Goal: Check status: Check status

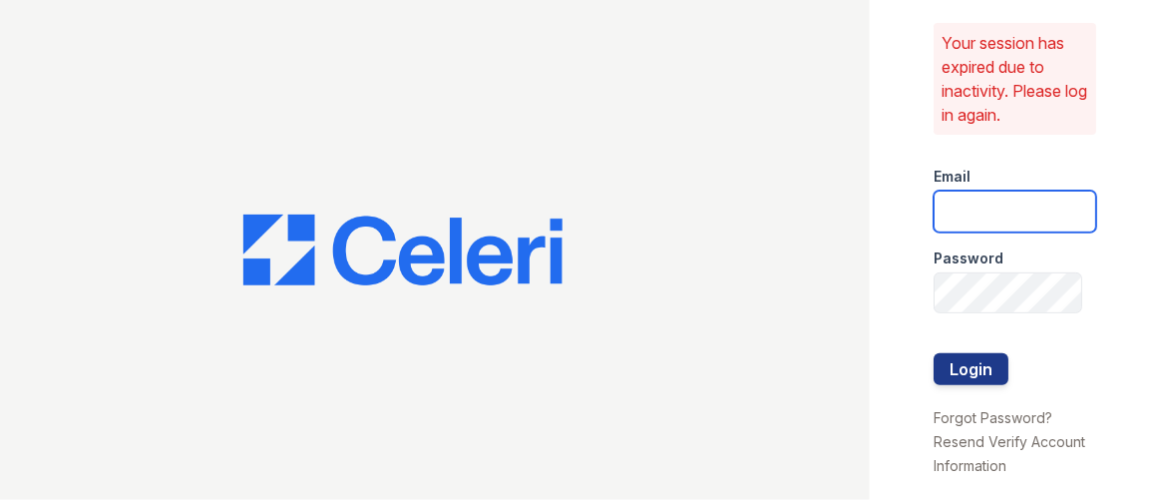
click at [1021, 225] on input "email" at bounding box center [1015, 211] width 163 height 42
type input "apeirce@trinity-pm.com"
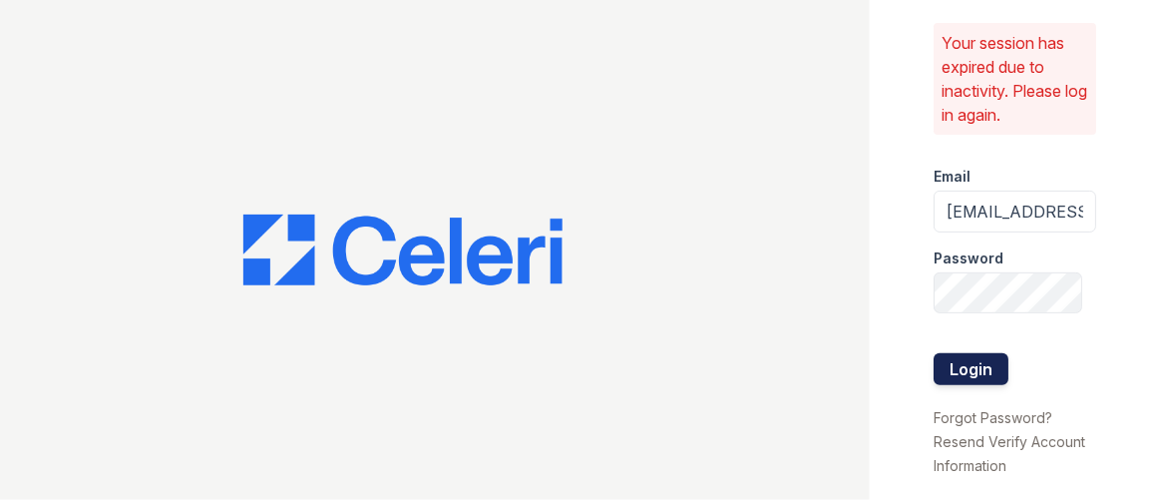
click at [961, 363] on button "Login" at bounding box center [971, 369] width 75 height 32
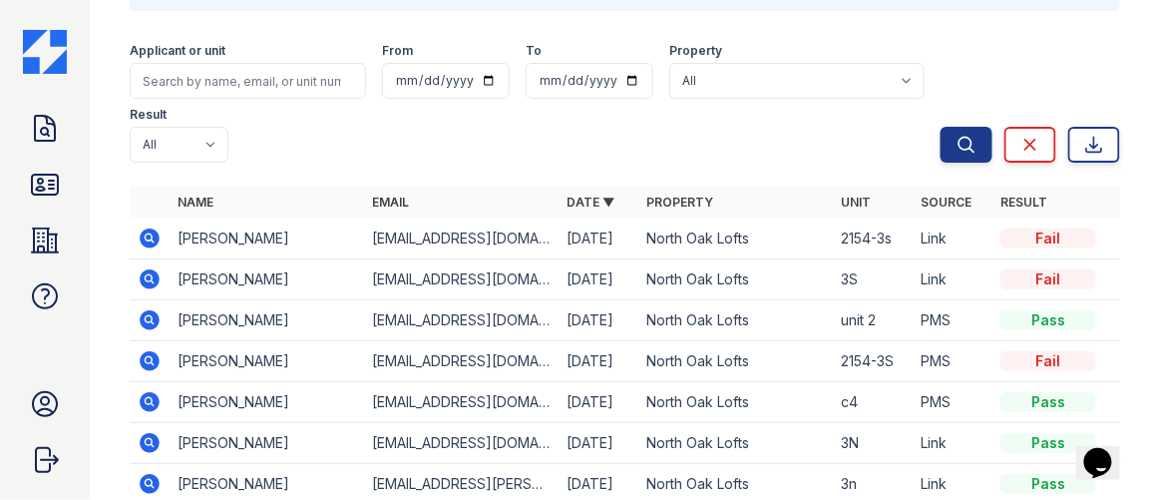
scroll to position [121, 0]
click at [152, 240] on icon at bounding box center [150, 238] width 24 height 24
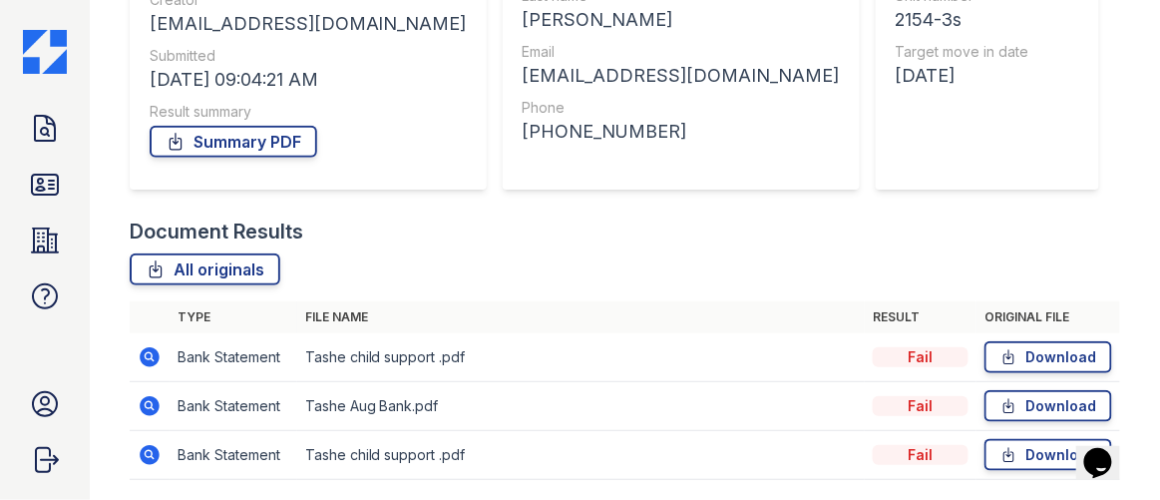
scroll to position [339, 0]
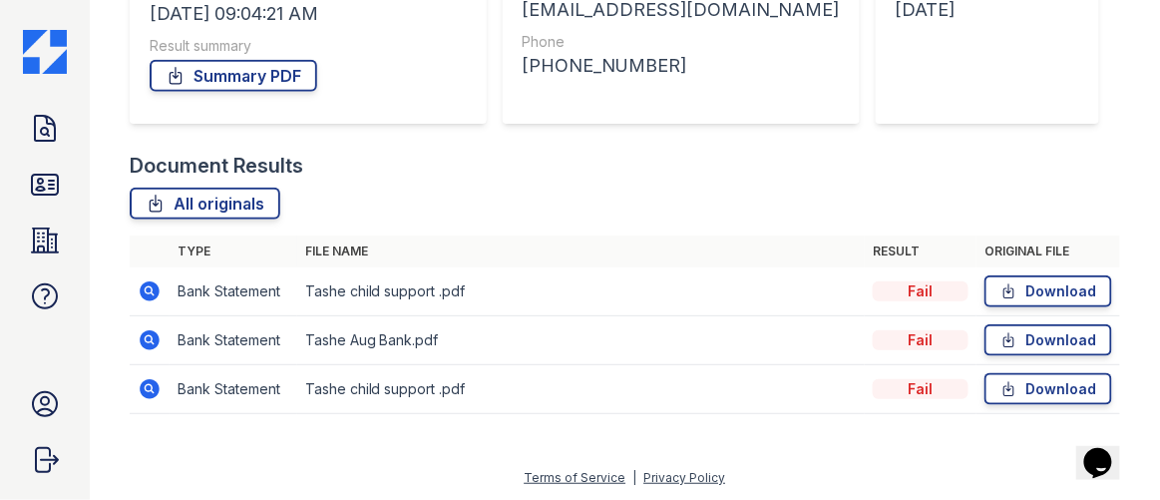
click at [155, 341] on icon at bounding box center [150, 340] width 20 height 20
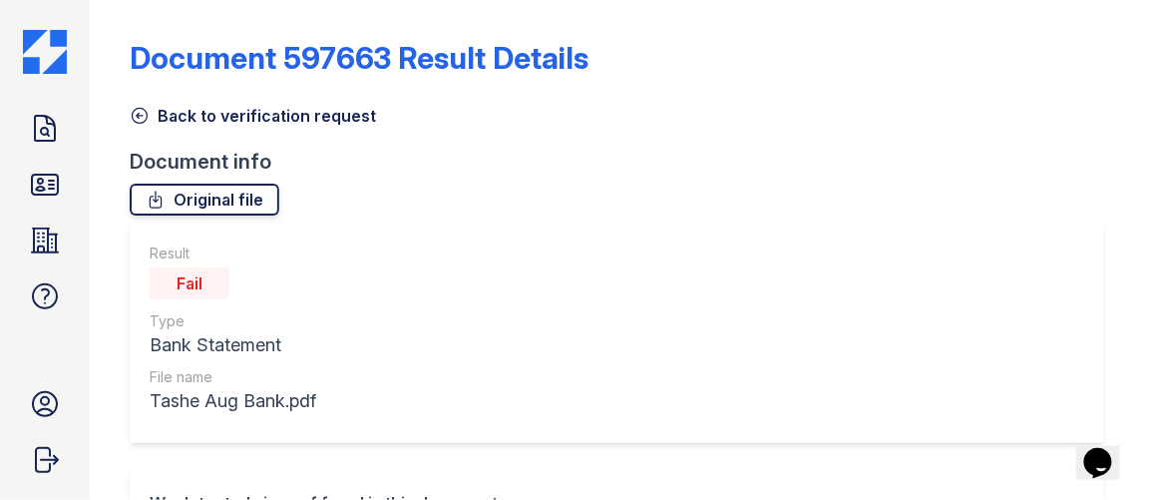
click at [230, 199] on link "Original file" at bounding box center [205, 200] width 150 height 32
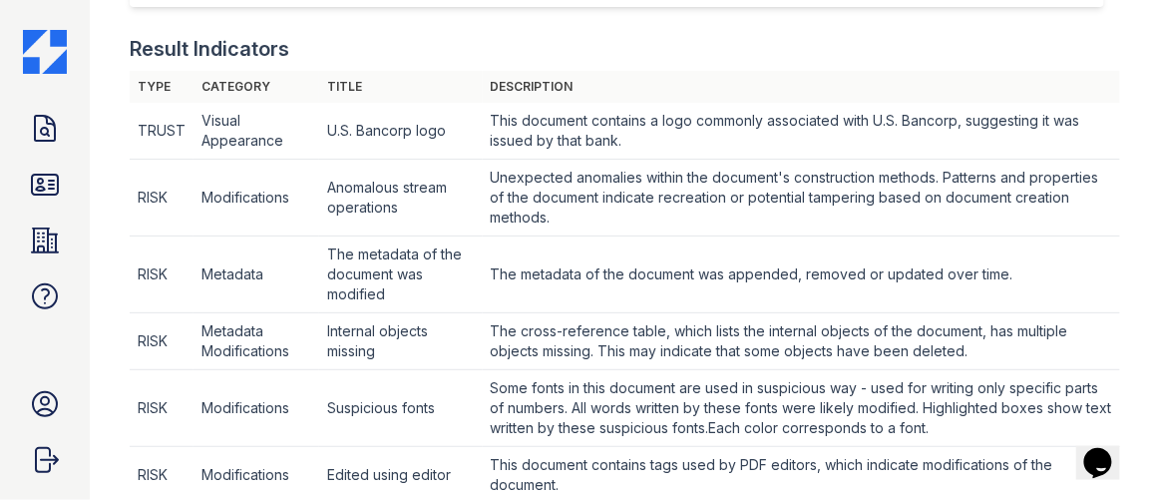
scroll to position [1145, 0]
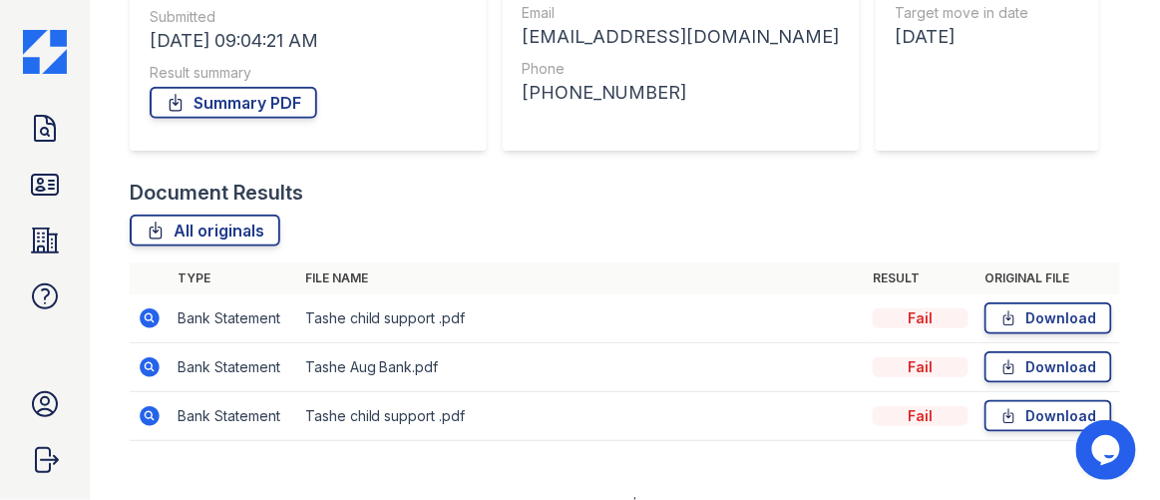
scroll to position [314, 0]
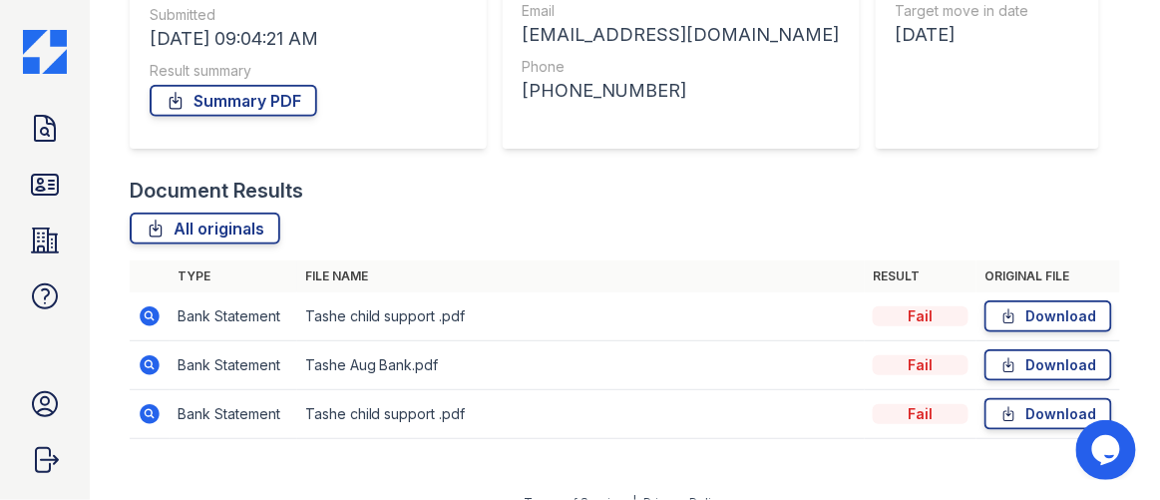
click at [149, 362] on icon at bounding box center [148, 363] width 5 height 5
